Goal: Task Accomplishment & Management: Manage account settings

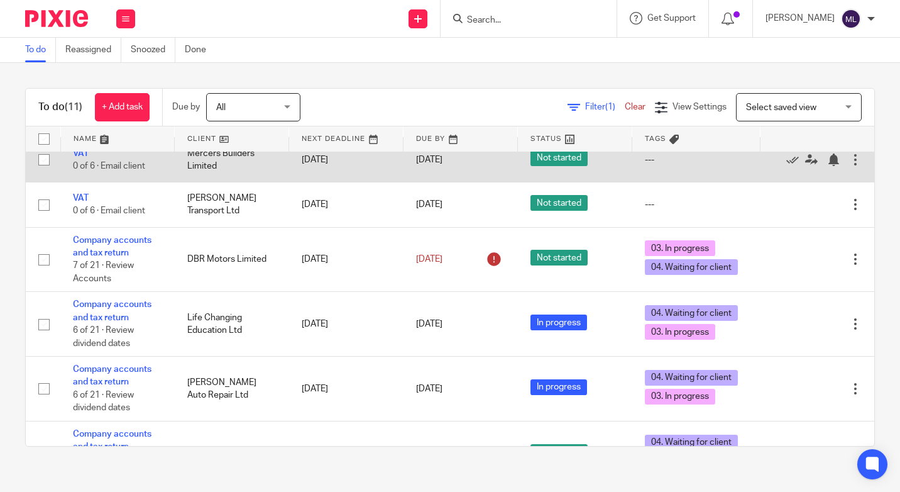
scroll to position [251, 0]
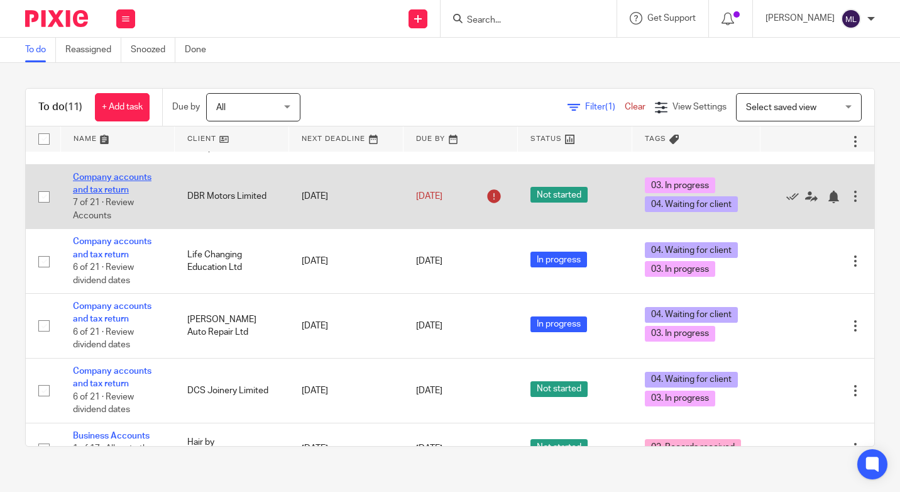
click at [99, 181] on link "Company accounts and tax return" at bounding box center [112, 183] width 79 height 21
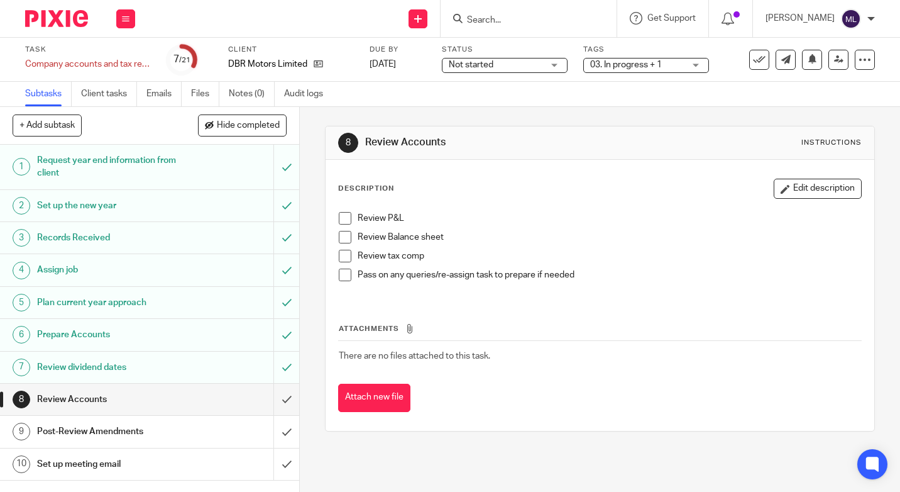
click at [697, 63] on div "03. In progress + 1" at bounding box center [646, 65] width 126 height 15
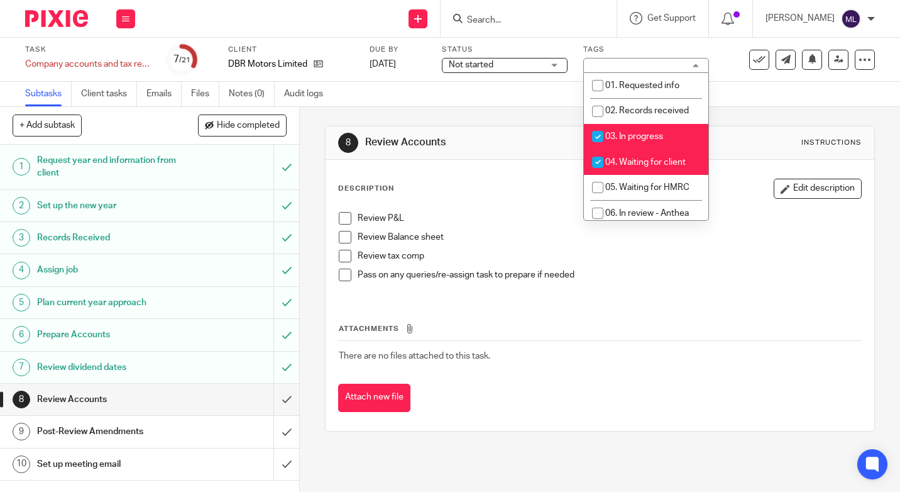
click at [596, 134] on input "checkbox" at bounding box center [598, 136] width 24 height 24
checkbox input "false"
click at [598, 159] on input "checkbox" at bounding box center [598, 162] width 24 height 24
checkbox input "false"
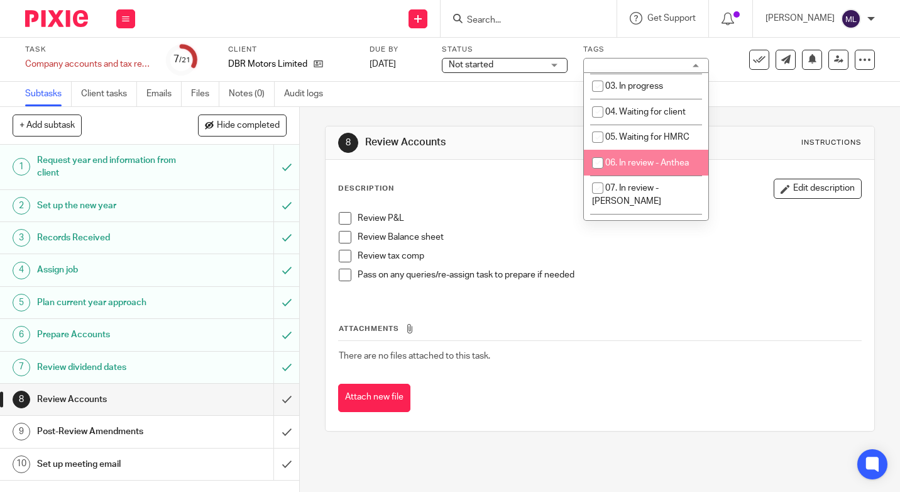
scroll to position [75, 0]
click at [598, 163] on input "checkbox" at bounding box center [598, 163] width 24 height 24
checkbox input "true"
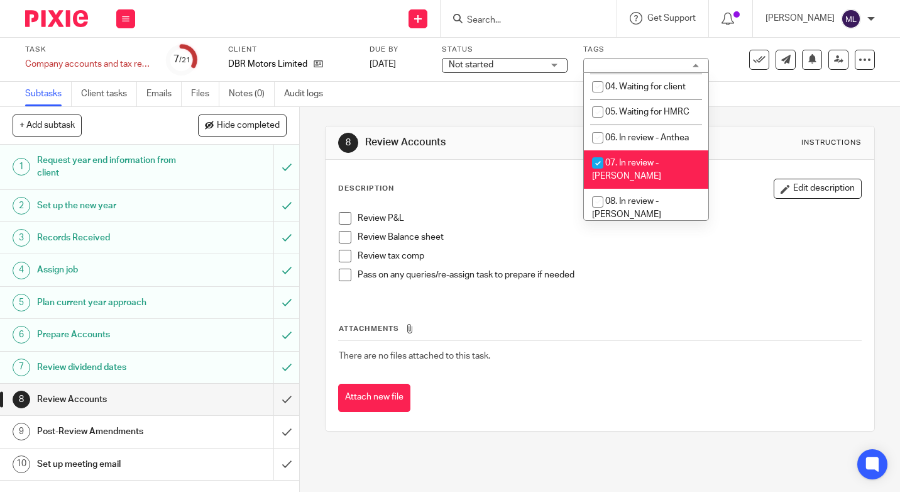
click at [519, 94] on div "Subtasks Client tasks Emails Files Notes (0) Audit logs" at bounding box center [450, 94] width 900 height 25
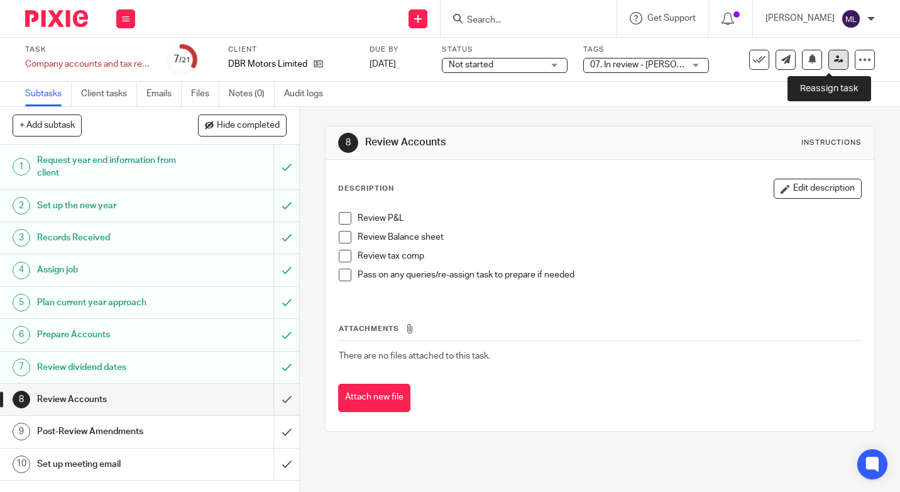
click at [834, 58] on icon at bounding box center [838, 59] width 9 height 9
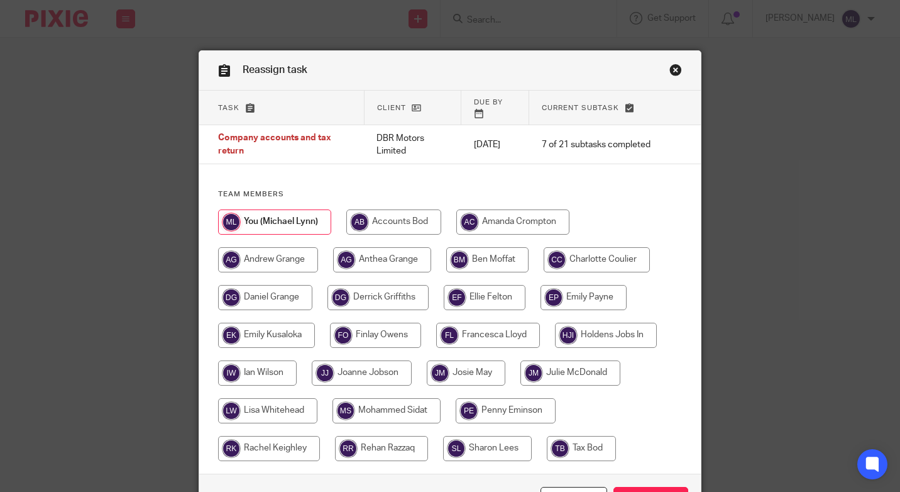
click at [573, 360] on input "radio" at bounding box center [571, 372] width 100 height 25
radio input "true"
click at [637, 487] on input "Reassign" at bounding box center [651, 500] width 75 height 27
